Goal: Task Accomplishment & Management: Use online tool/utility

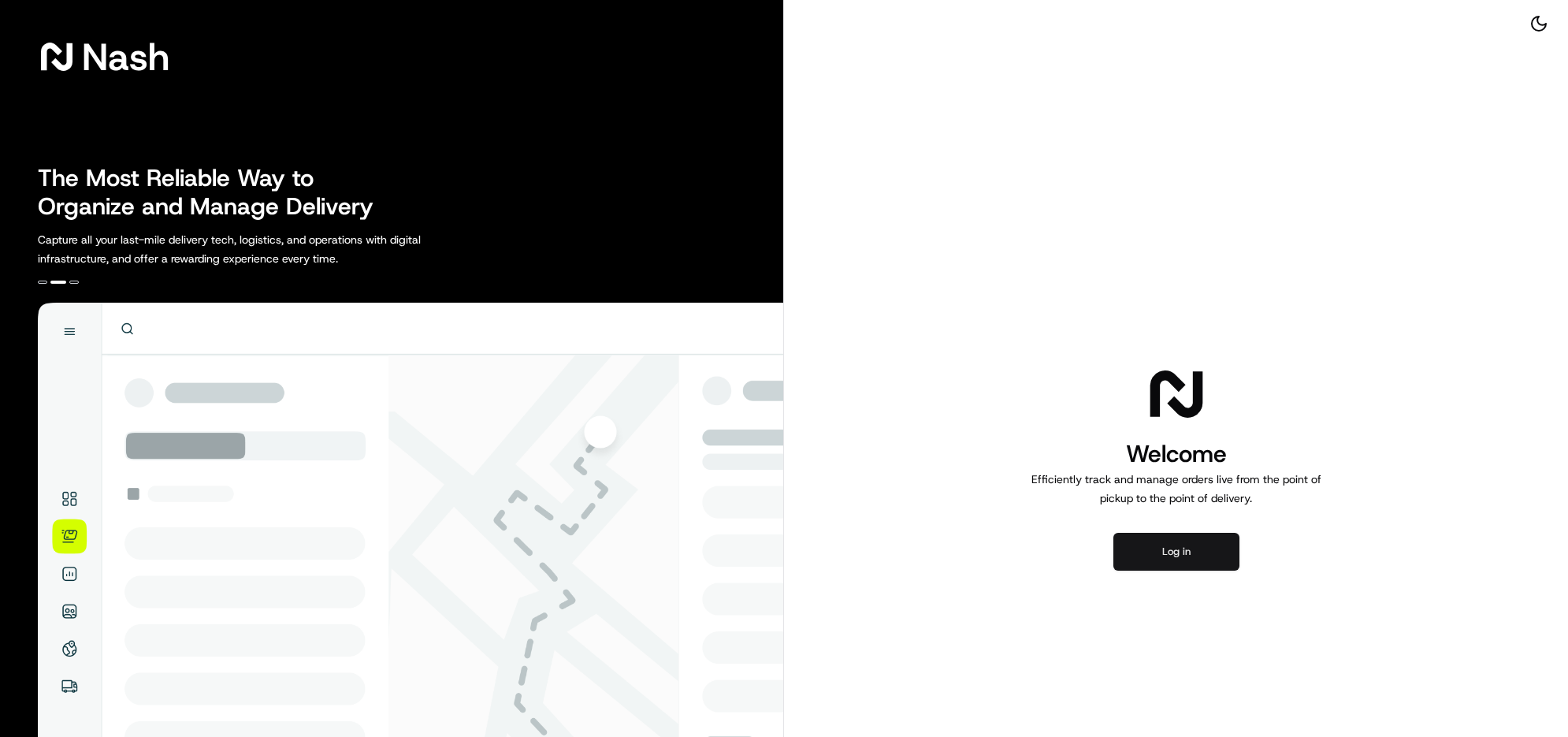
click at [1159, 571] on button "Log in" at bounding box center [1176, 551] width 126 height 38
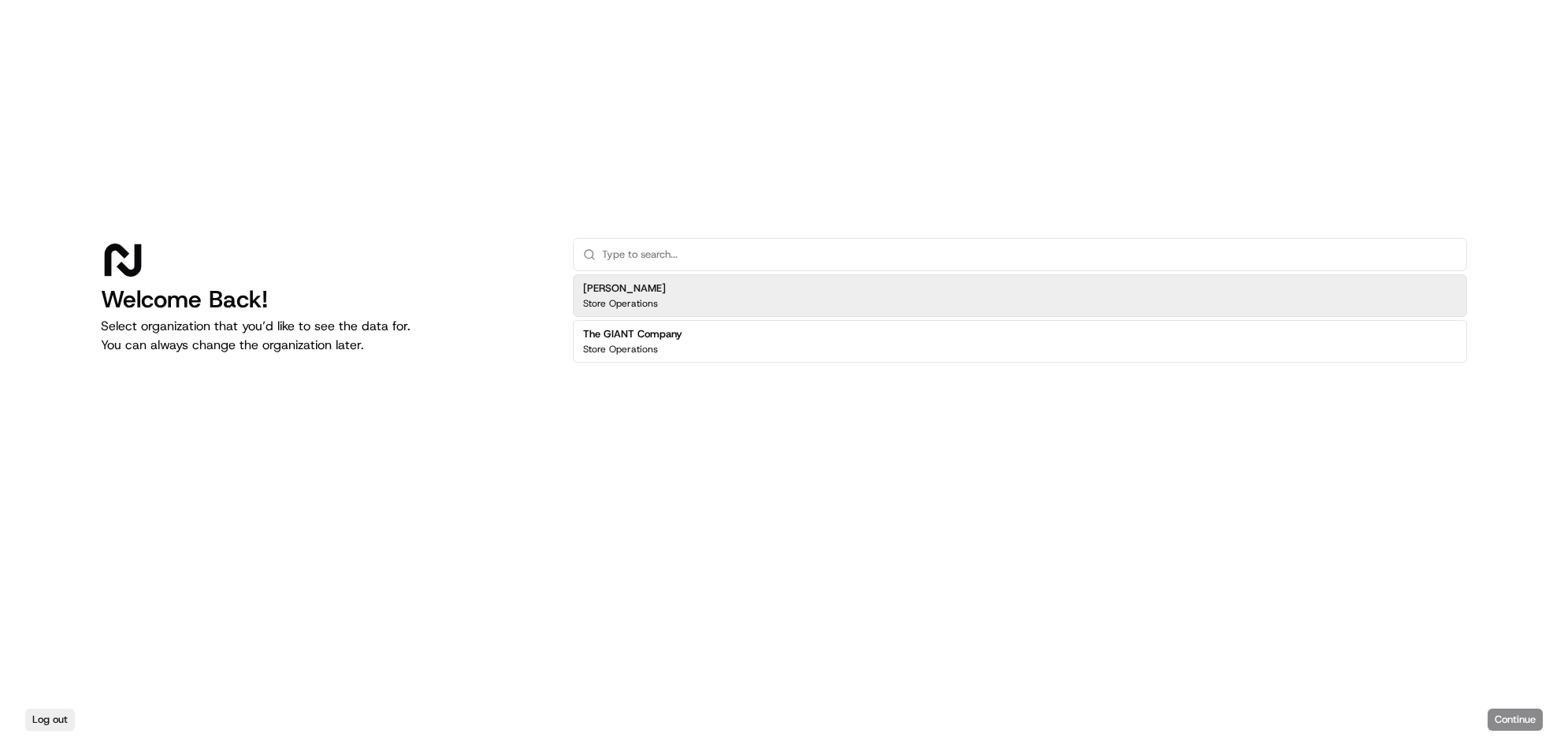
click at [806, 329] on div "The GIANT Company Store Operations" at bounding box center [1020, 341] width 894 height 42
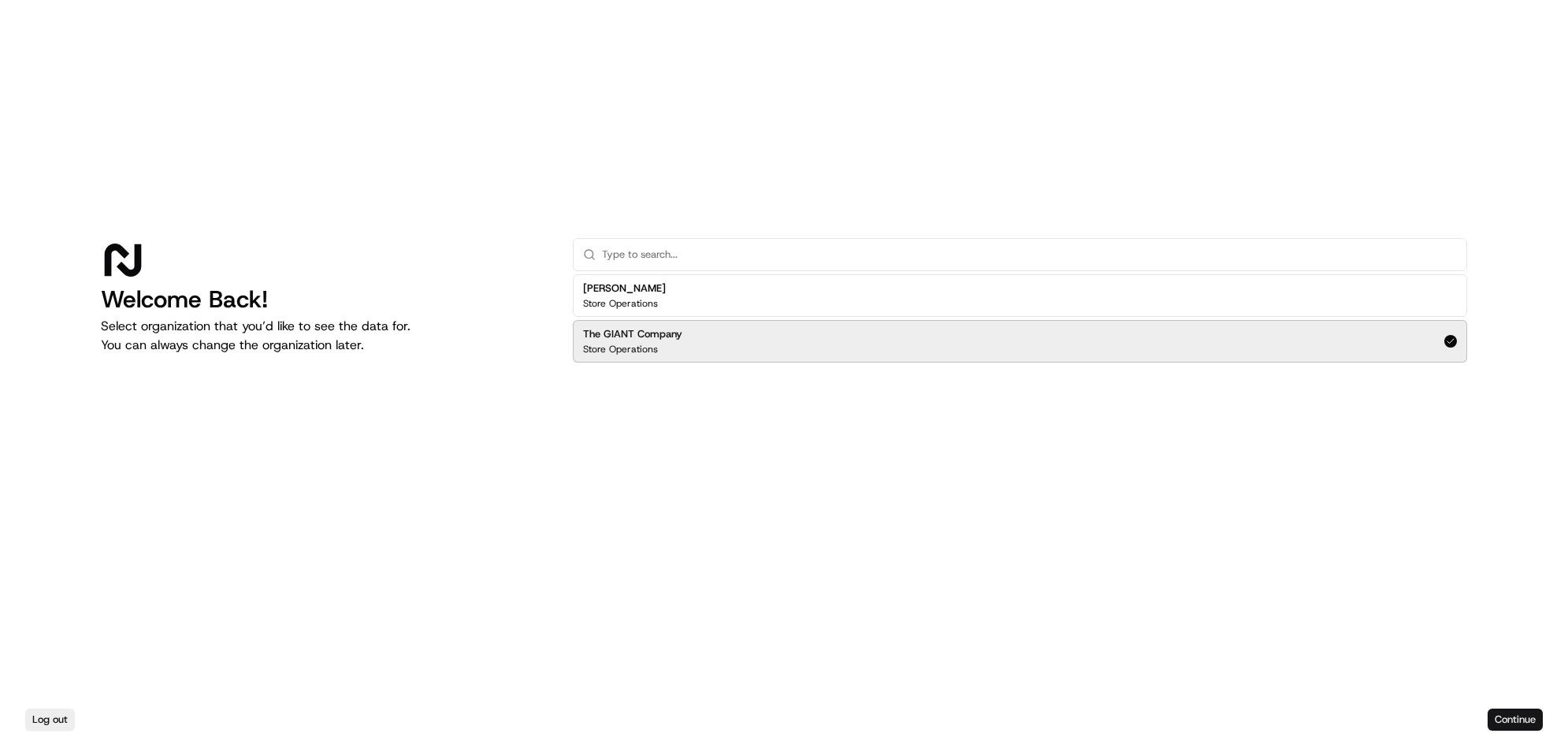
click at [1254, 589] on button "Continue" at bounding box center [1515, 719] width 55 height 22
